Goal: Information Seeking & Learning: Learn about a topic

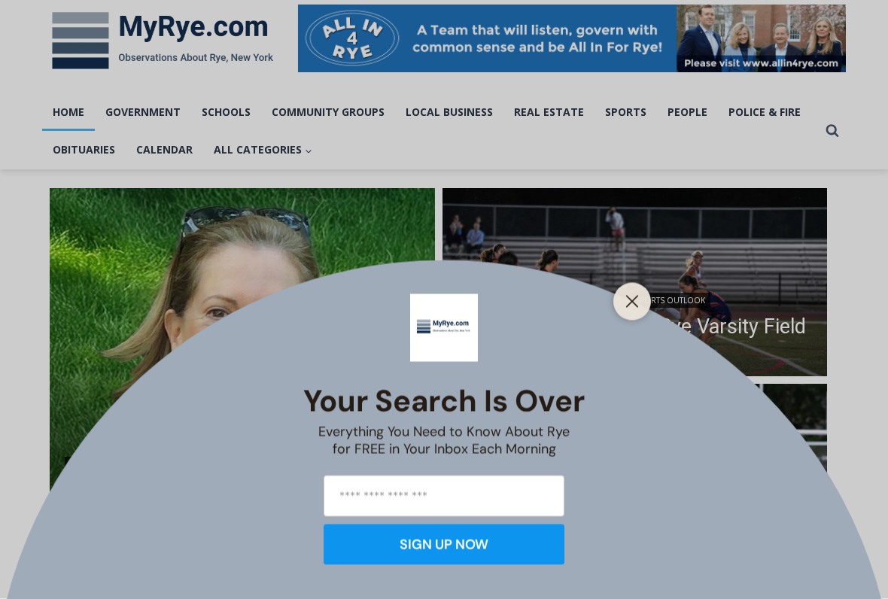
scroll to position [233, 0]
click at [640, 304] on button "Close" at bounding box center [632, 301] width 21 height 21
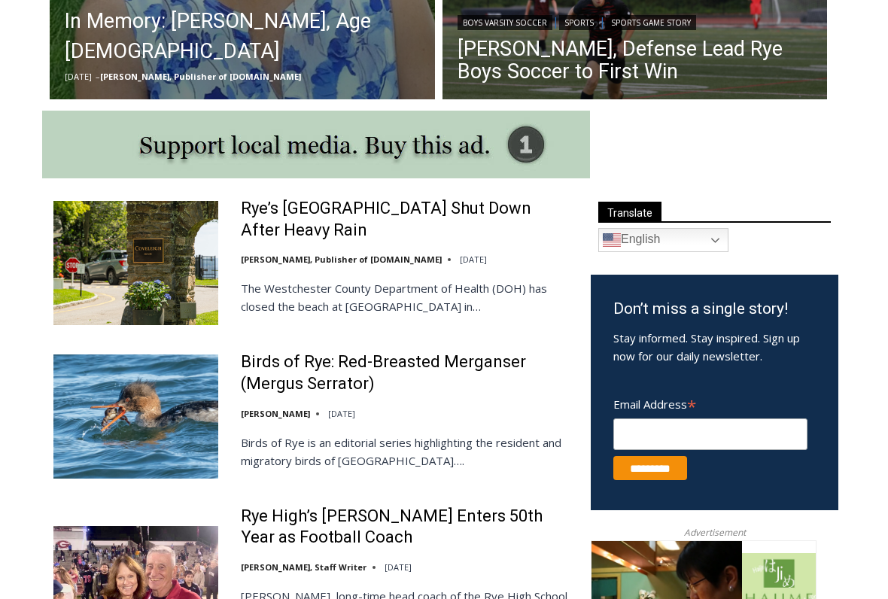
scroll to position [706, 0]
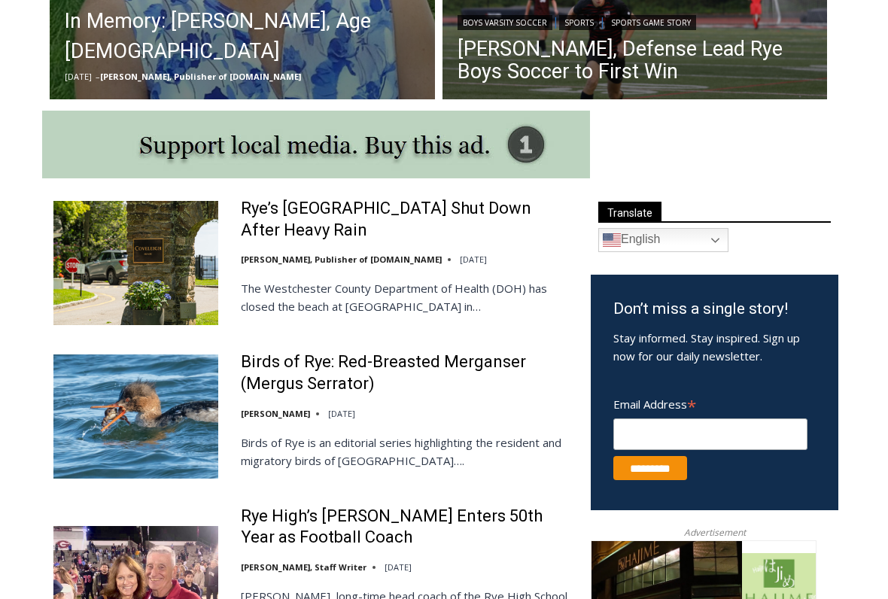
click at [404, 307] on p "The Westchester County Department of Health (DOH) has closed the beach at Covel…" at bounding box center [406, 297] width 330 height 36
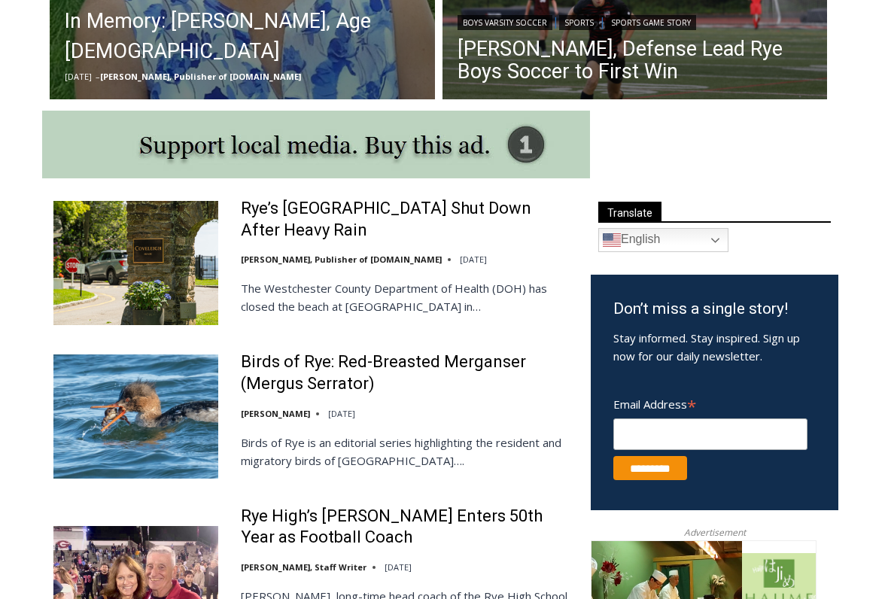
click at [443, 209] on link "Rye’s Coveleigh Beach Shut Down After Heavy Rain" at bounding box center [406, 219] width 330 height 43
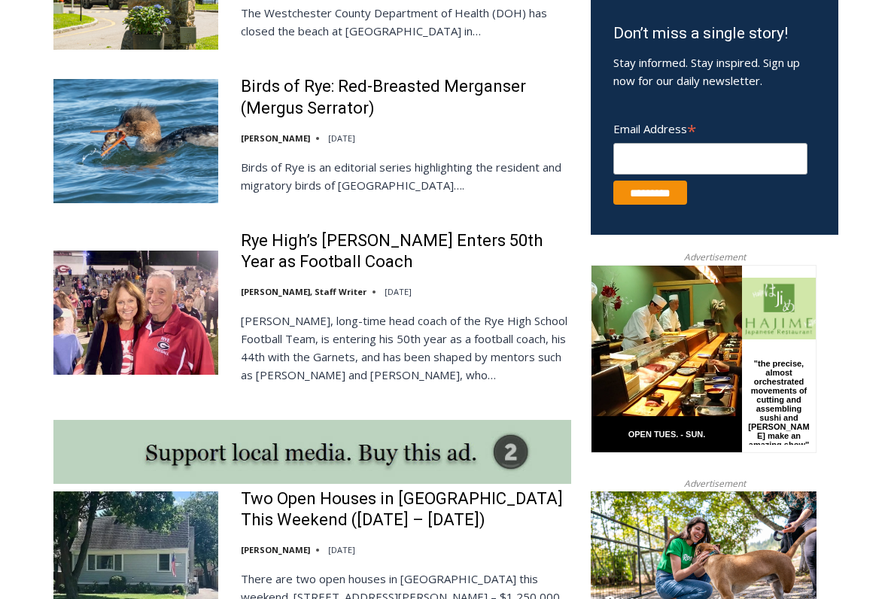
scroll to position [981, 0]
click at [436, 239] on link "Rye High’s Dino Garr Enters 50th Year as Football Coach" at bounding box center [406, 252] width 330 height 43
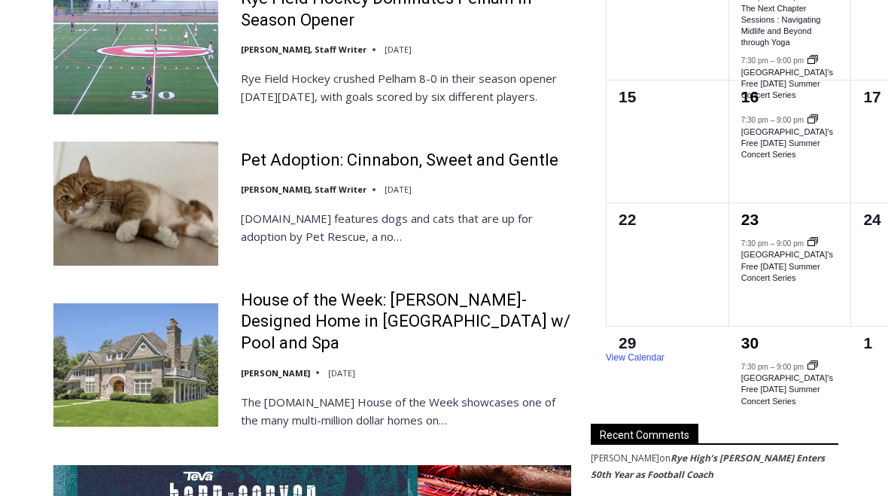
scroll to position [2552, 0]
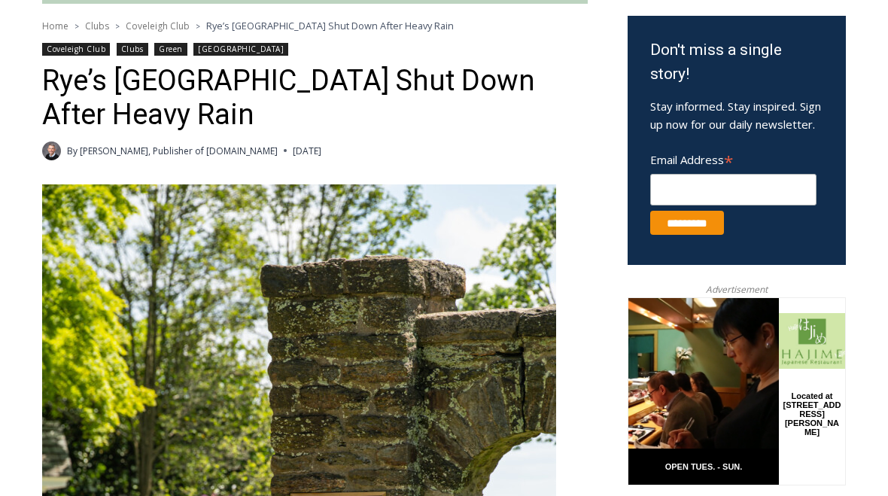
scroll to position [480, 0]
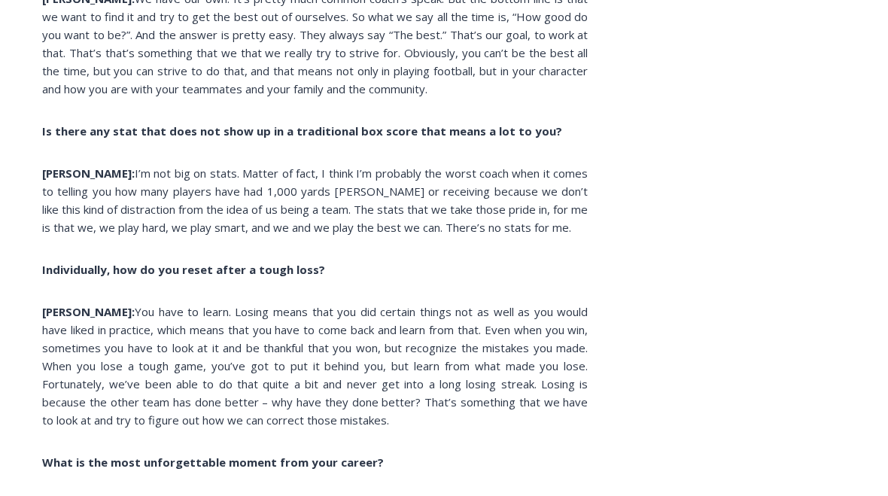
scroll to position [3990, 0]
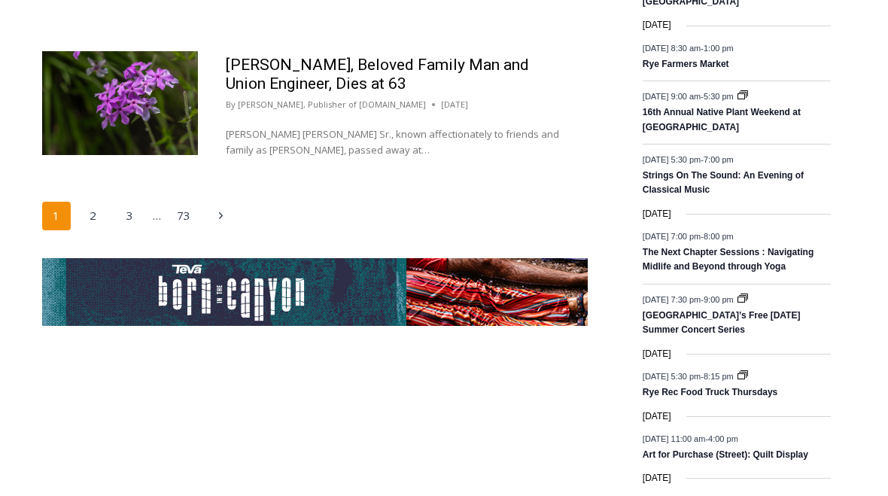
scroll to position [2633, 0]
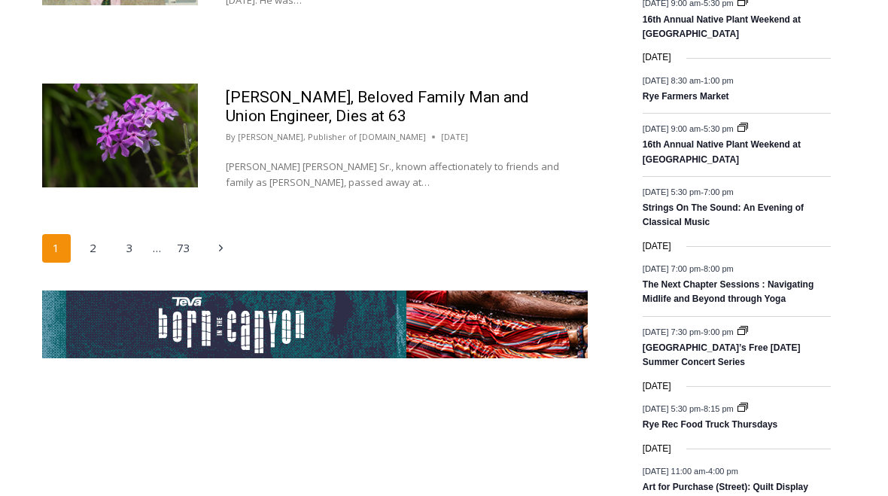
click at [133, 235] on link "3" at bounding box center [130, 249] width 29 height 29
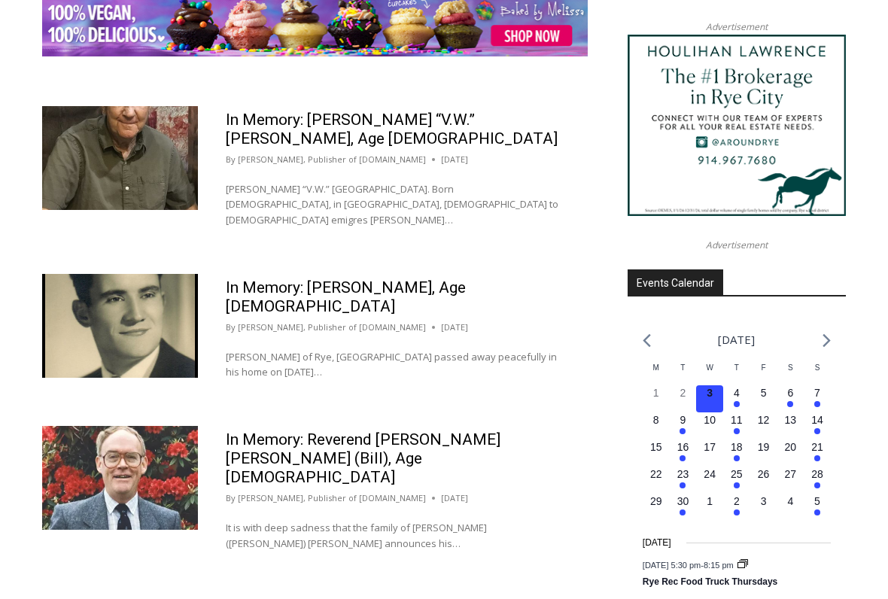
scroll to position [2212, 0]
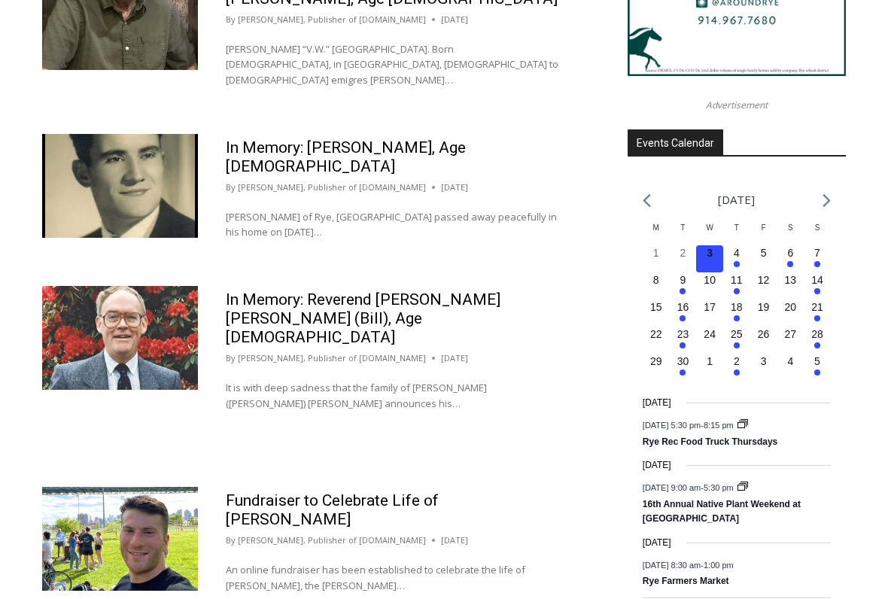
click at [340, 495] on p "An online fundraiser has been established to celebrate the life of Josh Turk, t…" at bounding box center [393, 578] width 334 height 32
click at [439, 492] on link "Fundraiser to Celebrate Life of Josh Turk" at bounding box center [332, 510] width 213 height 37
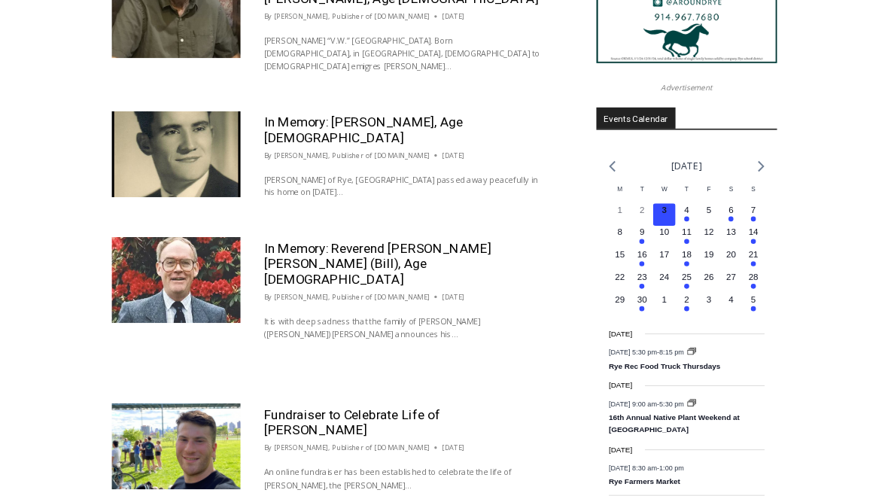
scroll to position [2254, 0]
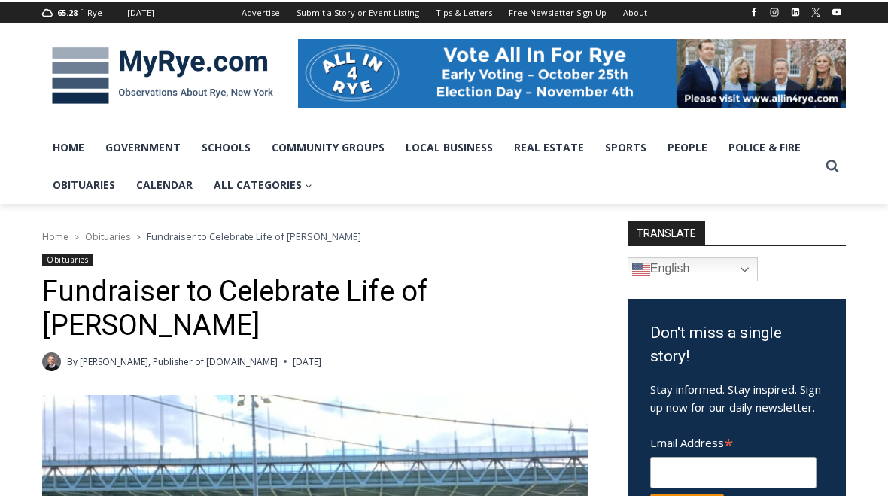
scroll to position [160, 0]
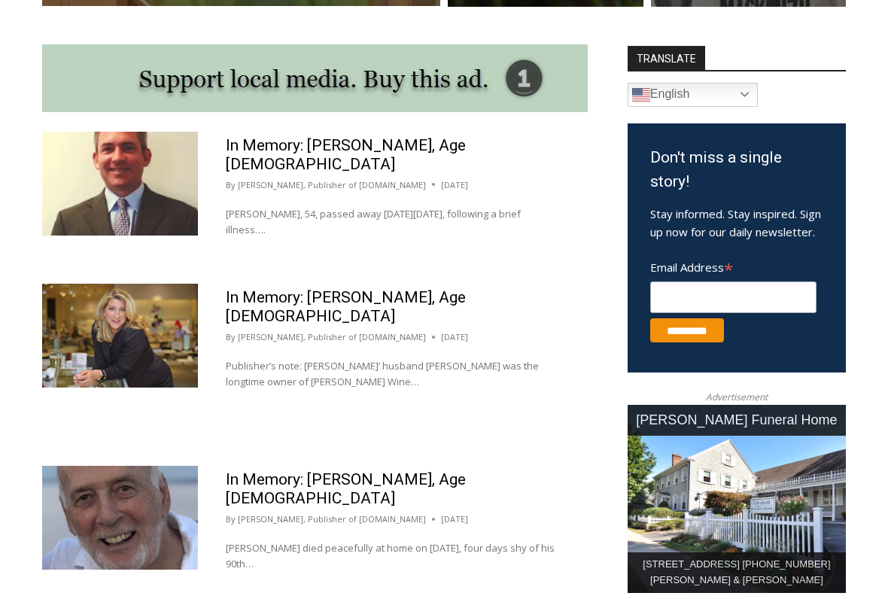
scroll to position [793, 0]
click at [400, 289] on link "In Memory: [PERSON_NAME], Age [DEMOGRAPHIC_DATA]" at bounding box center [346, 307] width 240 height 37
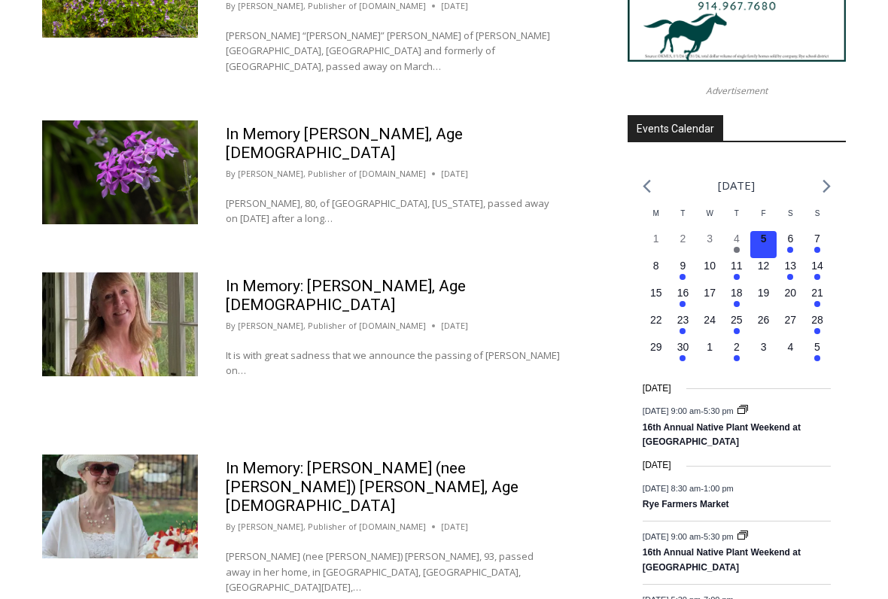
scroll to position [2237, 0]
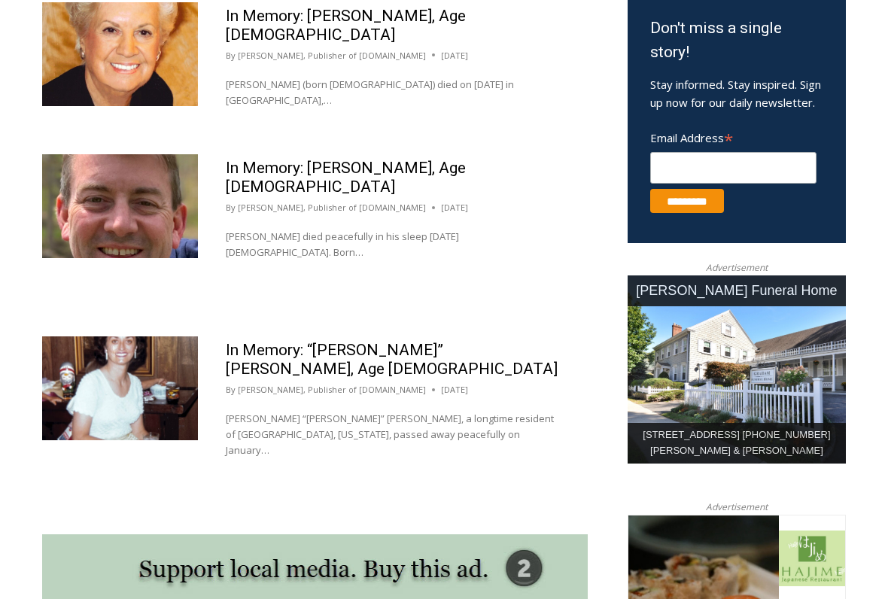
click at [466, 383] on div "By Jay Sears, Publisher of MyRye.com January 28, 2025 January 28, 2025" at bounding box center [393, 390] width 334 height 14
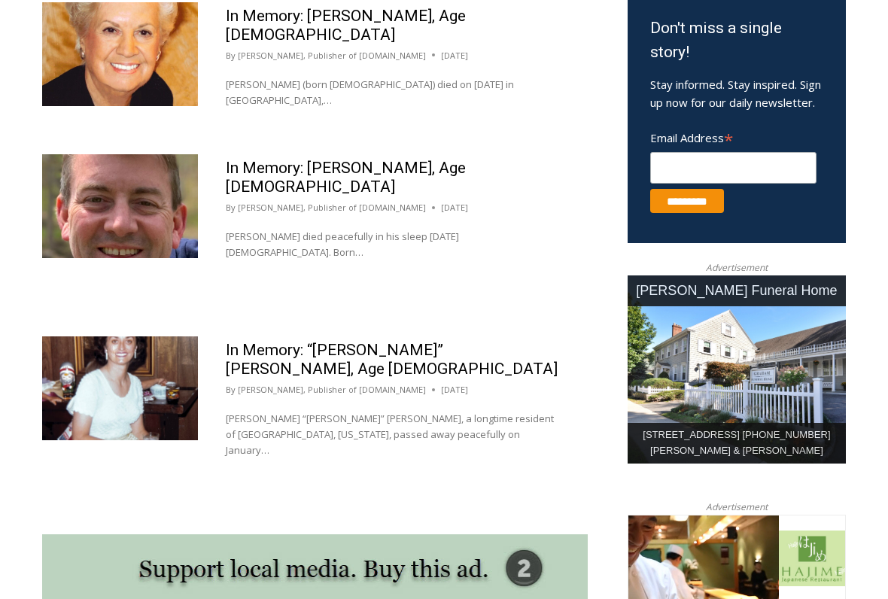
click at [501, 341] on link "In Memory: “Pat” Patricia Ann Ronan, Age 90" at bounding box center [392, 359] width 332 height 37
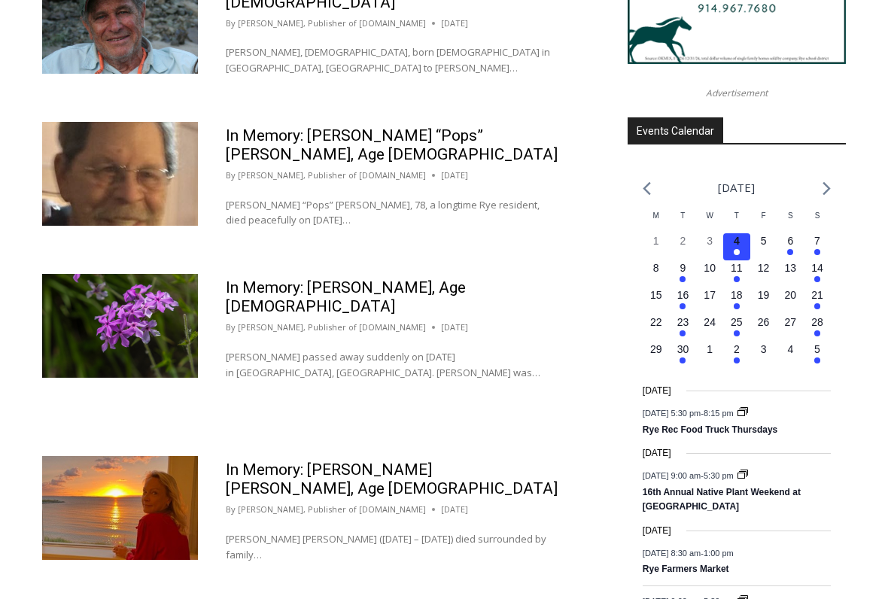
scroll to position [2224, 0]
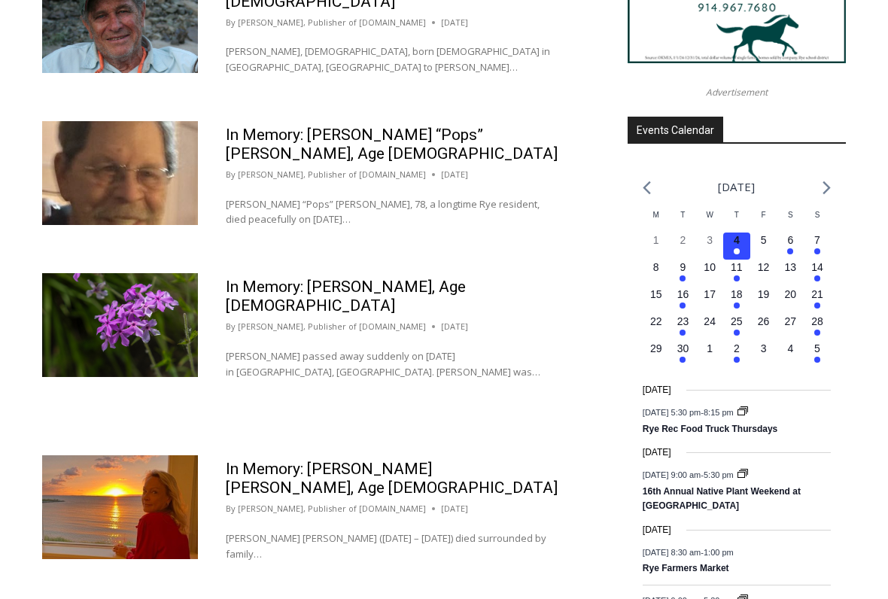
click at [461, 279] on link "In Memory: [PERSON_NAME], Age [DEMOGRAPHIC_DATA]" at bounding box center [346, 297] width 240 height 37
click at [383, 279] on link "In Memory: [PERSON_NAME], Age [DEMOGRAPHIC_DATA]" at bounding box center [346, 297] width 240 height 37
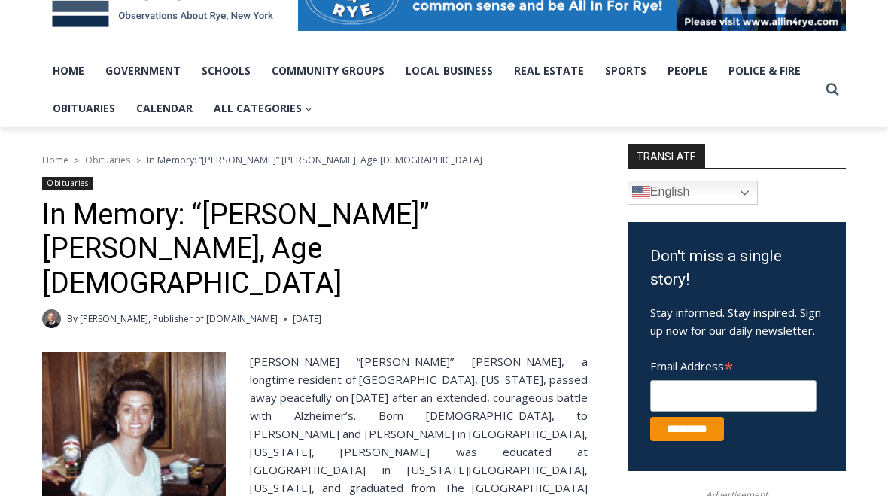
scroll to position [106, 0]
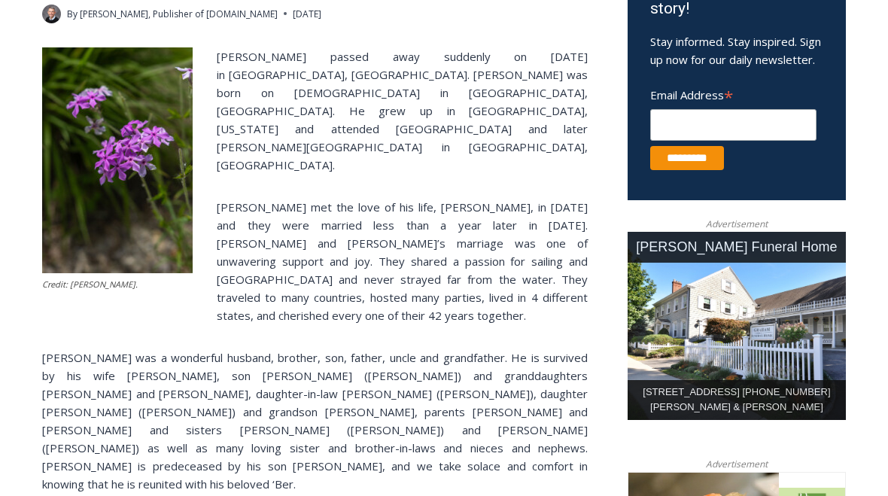
scroll to position [546, 0]
